Goal: Task Accomplishment & Management: Manage account settings

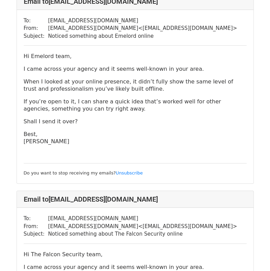
scroll to position [60, 0]
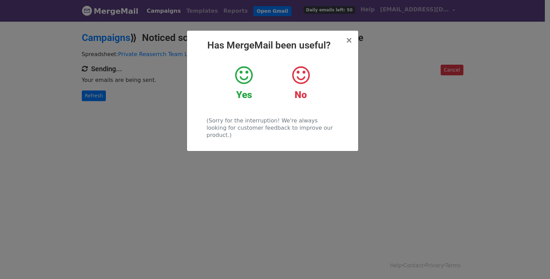
click at [247, 78] on icon at bounding box center [244, 75] width 18 height 21
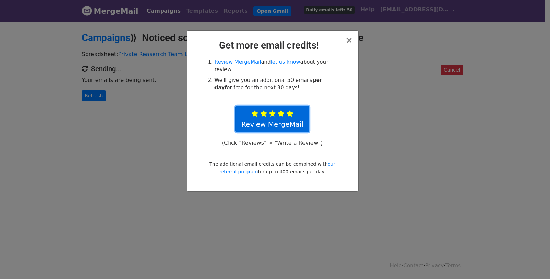
click at [298, 109] on link "Review MergeMail" at bounding box center [272, 119] width 74 height 27
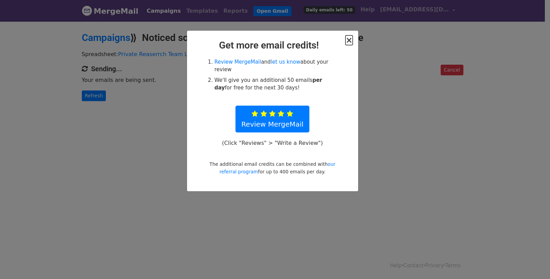
click at [351, 43] on span "×" at bounding box center [348, 40] width 7 height 10
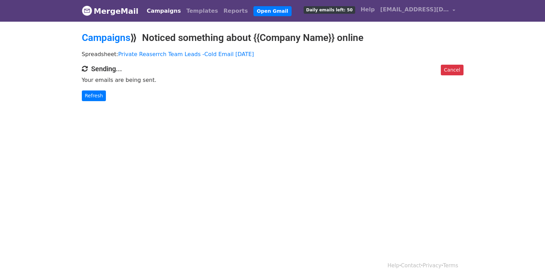
scroll to position [1, 0]
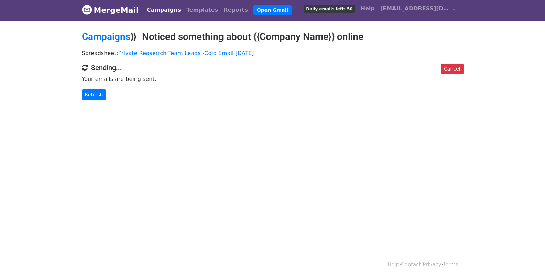
click at [151, 13] on link "Campaigns" at bounding box center [164, 10] width 40 height 14
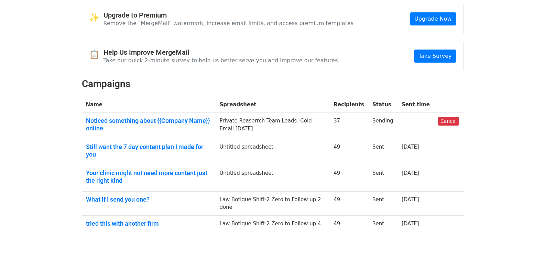
scroll to position [37, 0]
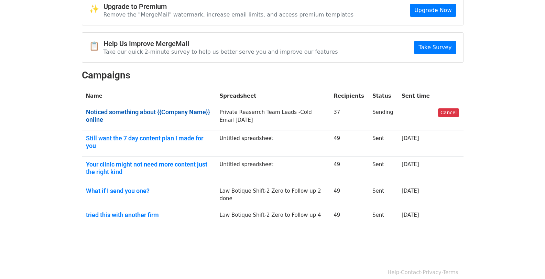
click at [149, 117] on link "Noticed something about {{Company Name}} online" at bounding box center [148, 115] width 125 height 15
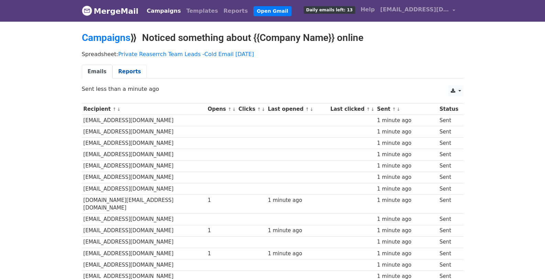
click at [121, 76] on link "Reports" at bounding box center [129, 72] width 34 height 14
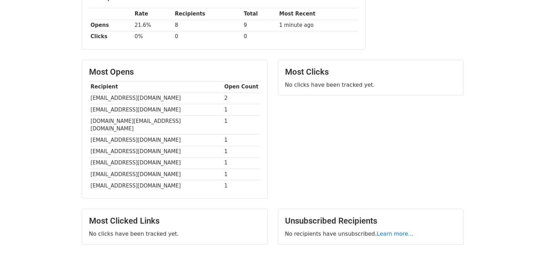
scroll to position [81, 0]
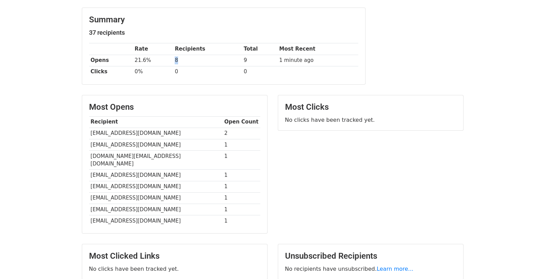
drag, startPoint x: 179, startPoint y: 60, endPoint x: 171, endPoint y: 62, distance: 8.0
click at [171, 62] on tr "Opens 21.6% 8 9 1 minute ago" at bounding box center [223, 60] width 269 height 11
click at [242, 46] on th "Total" at bounding box center [259, 48] width 35 height 11
drag, startPoint x: 249, startPoint y: 54, endPoint x: 233, endPoint y: 60, distance: 17.0
click at [233, 60] on tr "Opens 21.6% 8 9 1 minute ago" at bounding box center [223, 60] width 269 height 11
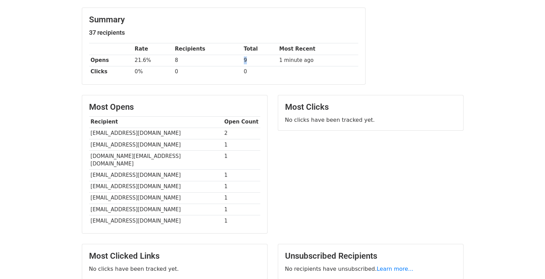
click at [233, 60] on td "8" at bounding box center [207, 60] width 69 height 11
click at [176, 69] on td "0" at bounding box center [207, 71] width 69 height 11
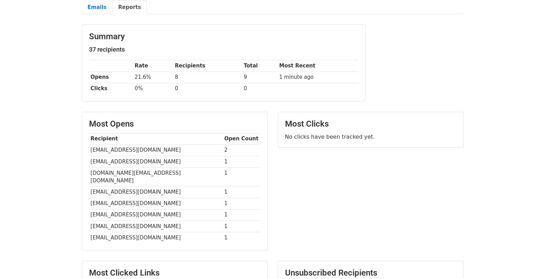
scroll to position [0, 0]
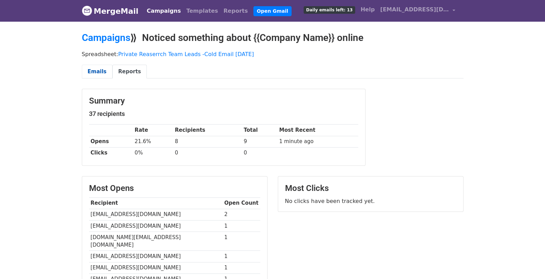
click at [91, 74] on link "Emails" at bounding box center [97, 72] width 31 height 14
